Goal: Navigation & Orientation: Find specific page/section

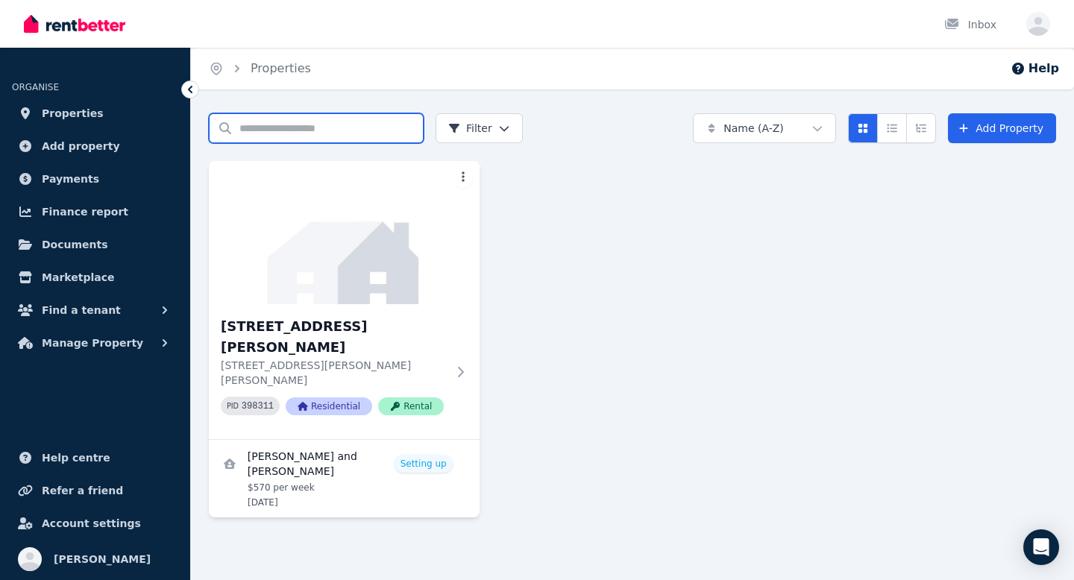
click at [312, 119] on input "Search properties" at bounding box center [316, 128] width 215 height 30
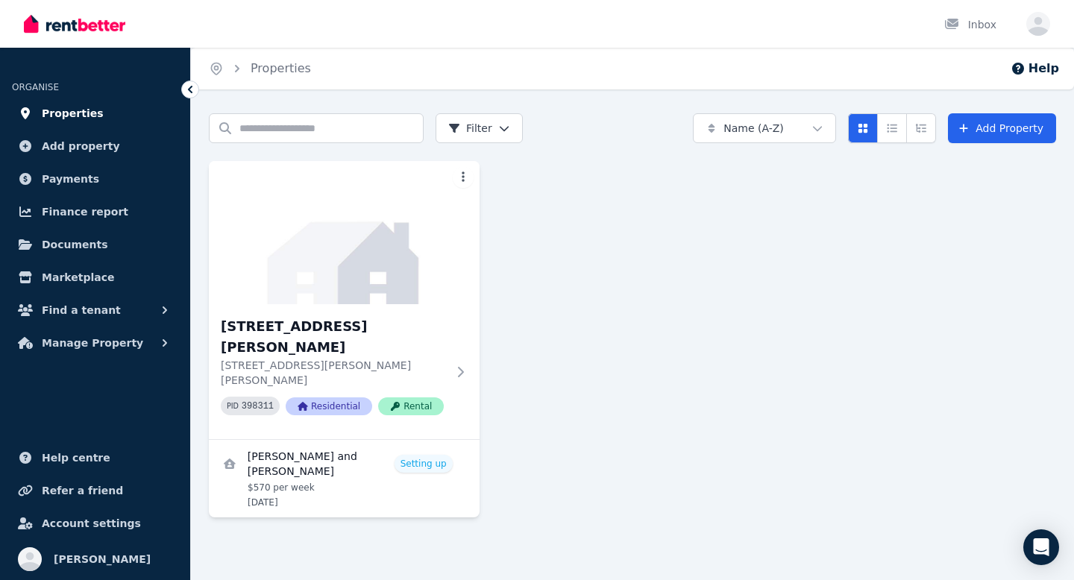
click at [79, 112] on span "Properties" at bounding box center [73, 113] width 62 height 18
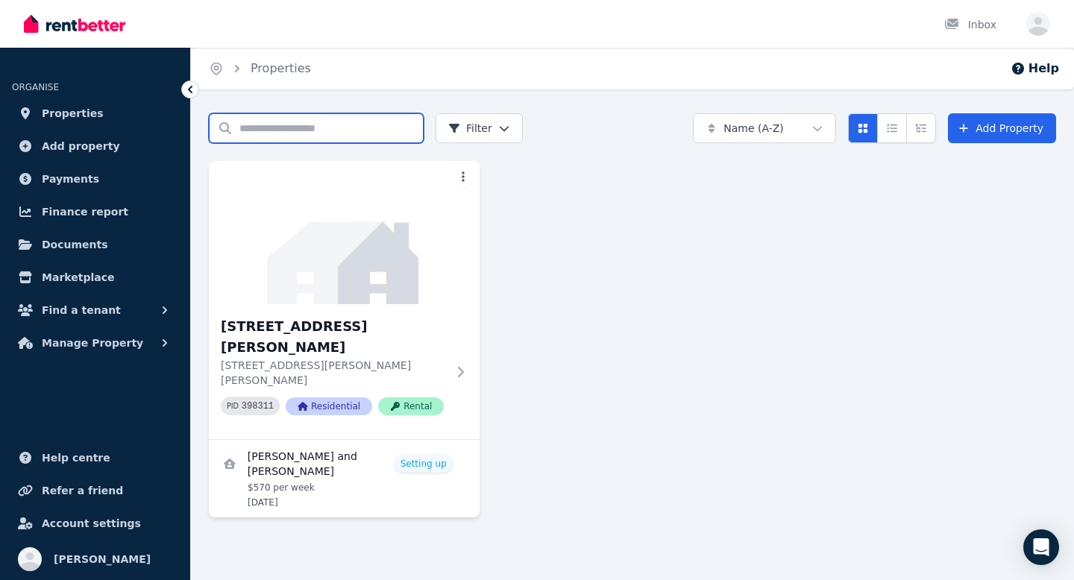
click at [278, 142] on input "Search properties" at bounding box center [316, 128] width 215 height 30
type input "*"
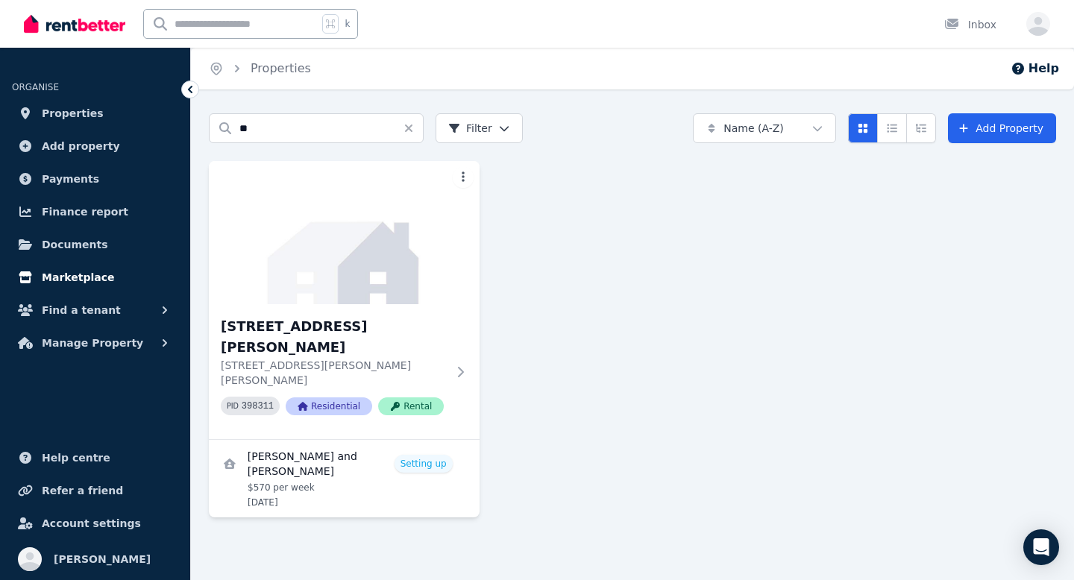
click at [127, 277] on link "Marketplace" at bounding box center [95, 277] width 166 height 30
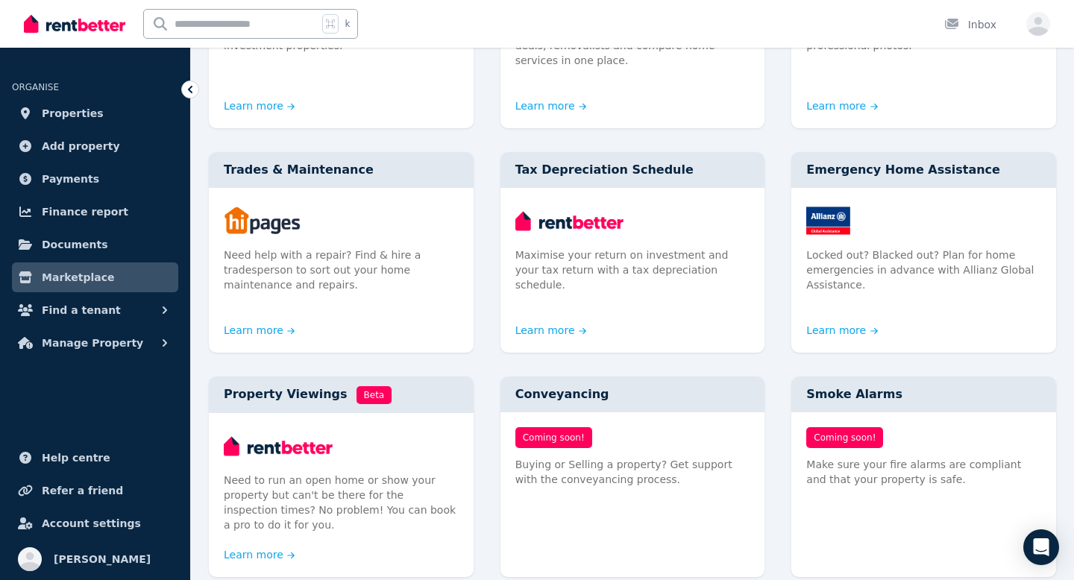
scroll to position [532, 0]
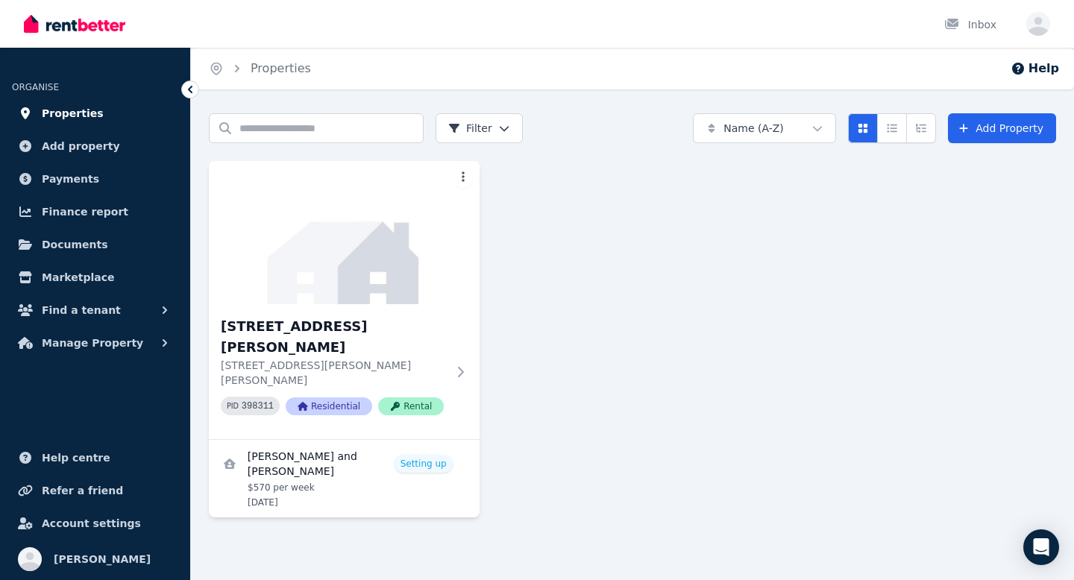
click at [130, 110] on link "Properties" at bounding box center [95, 113] width 166 height 30
